Goal: Information Seeking & Learning: Learn about a topic

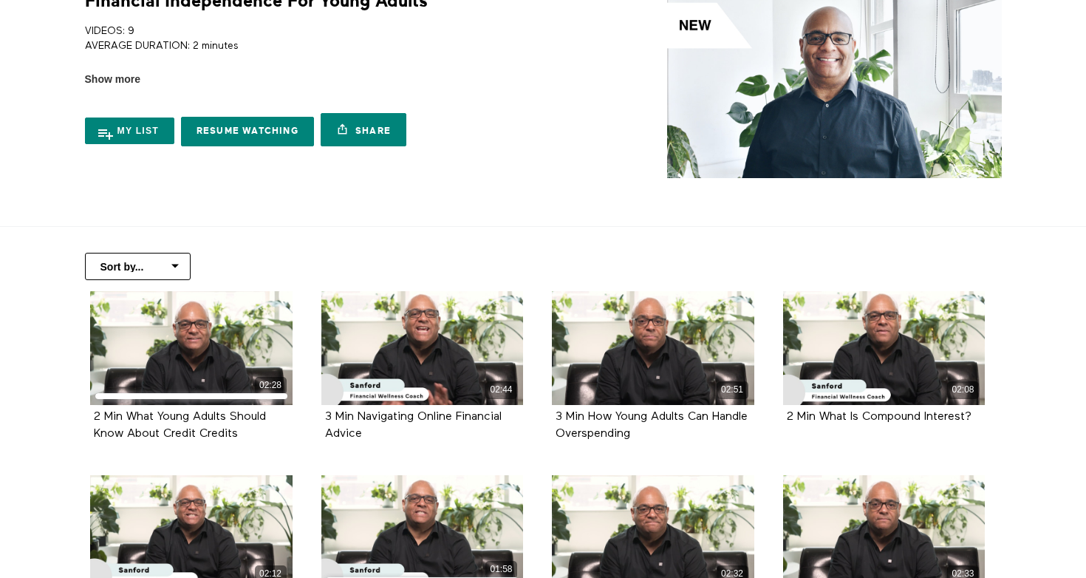
scroll to position [86, 0]
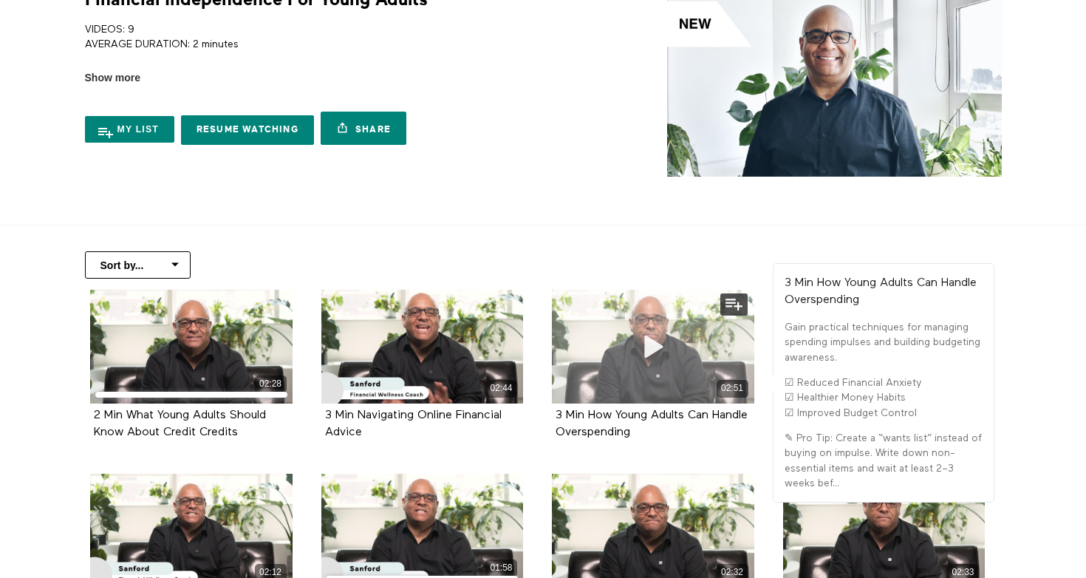
click at [622, 348] on div "02:51" at bounding box center [653, 347] width 202 height 114
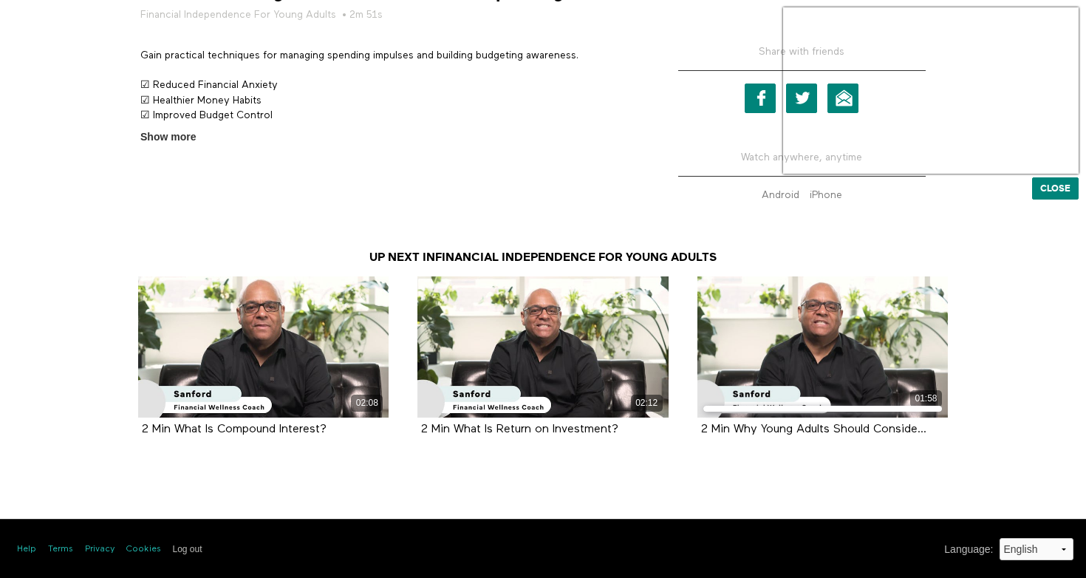
scroll to position [566, 0]
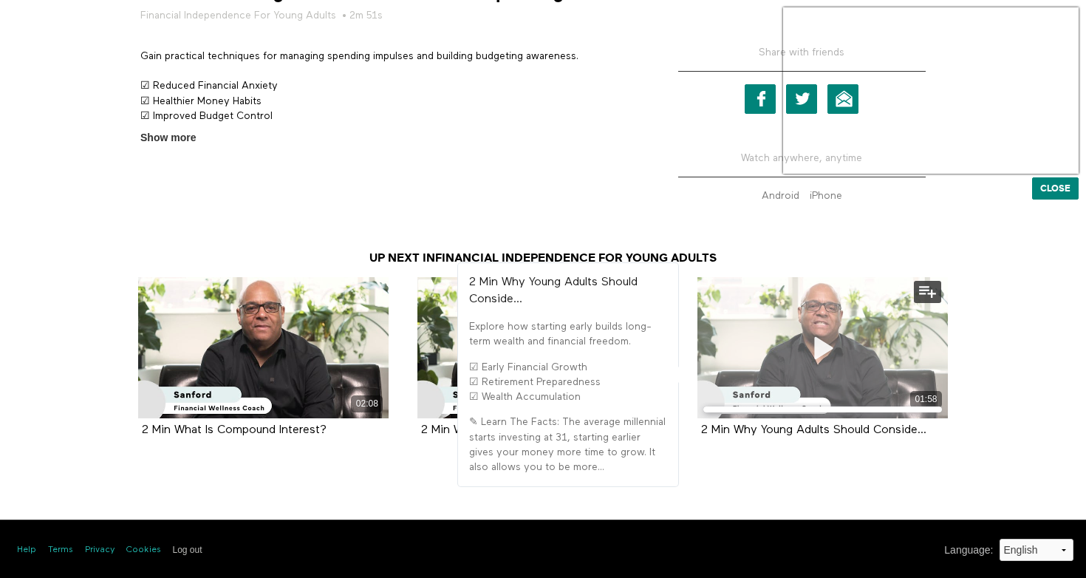
click at [726, 302] on div "01:58" at bounding box center [823, 347] width 251 height 141
